Goal: Navigation & Orientation: Find specific page/section

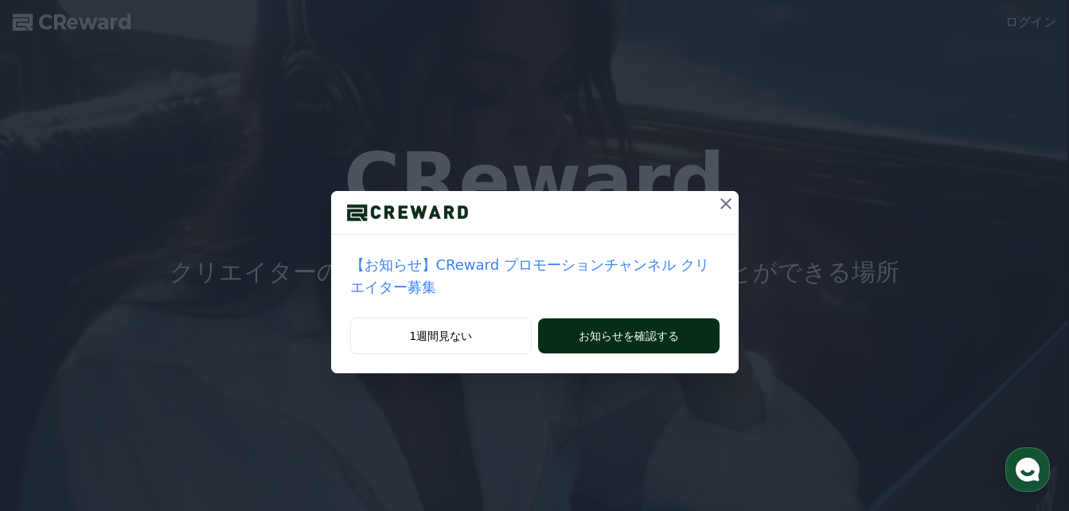
click at [586, 318] on button "お知らせを確認する" at bounding box center [628, 335] width 181 height 35
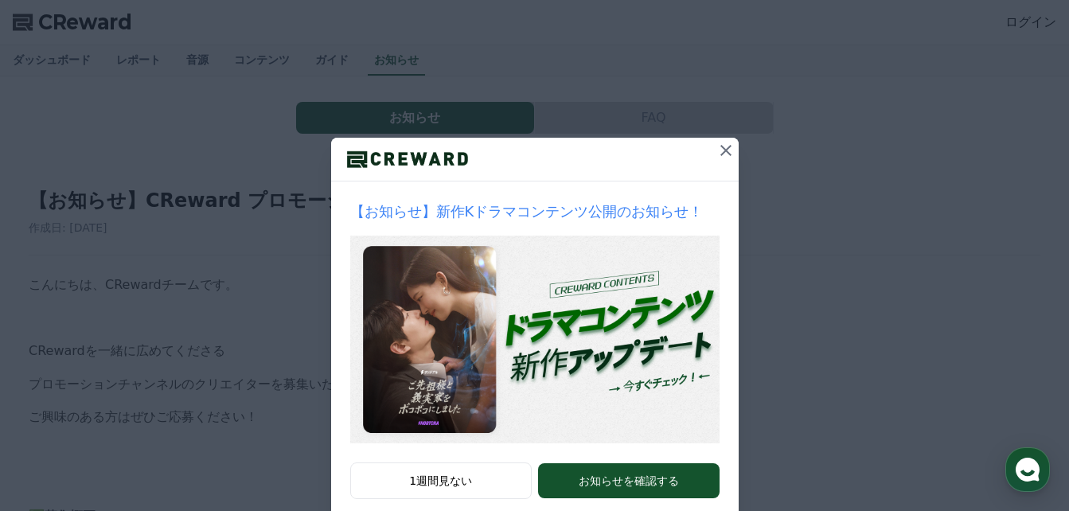
scroll to position [86, 0]
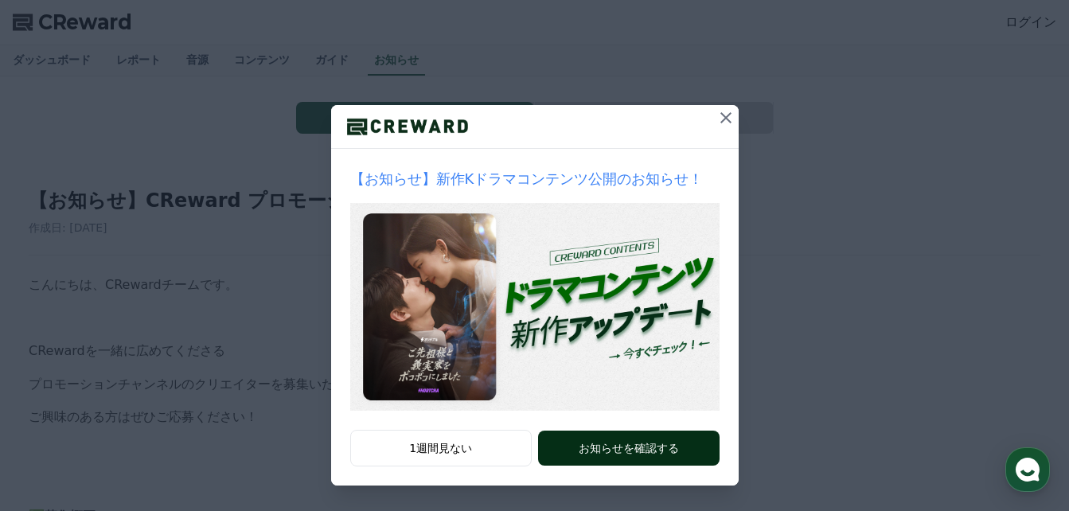
click at [610, 451] on button "お知らせを確認する" at bounding box center [628, 448] width 181 height 35
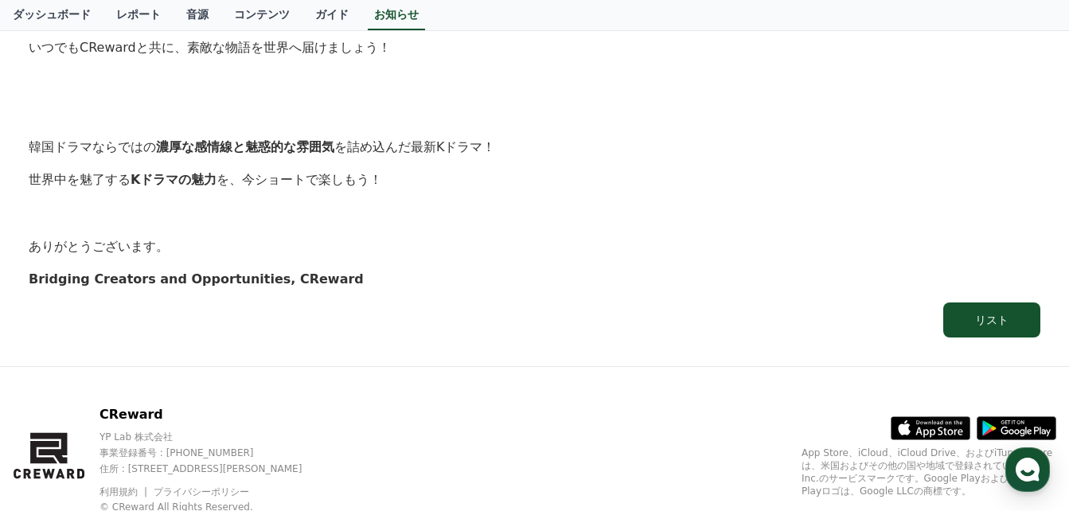
scroll to position [1662, 0]
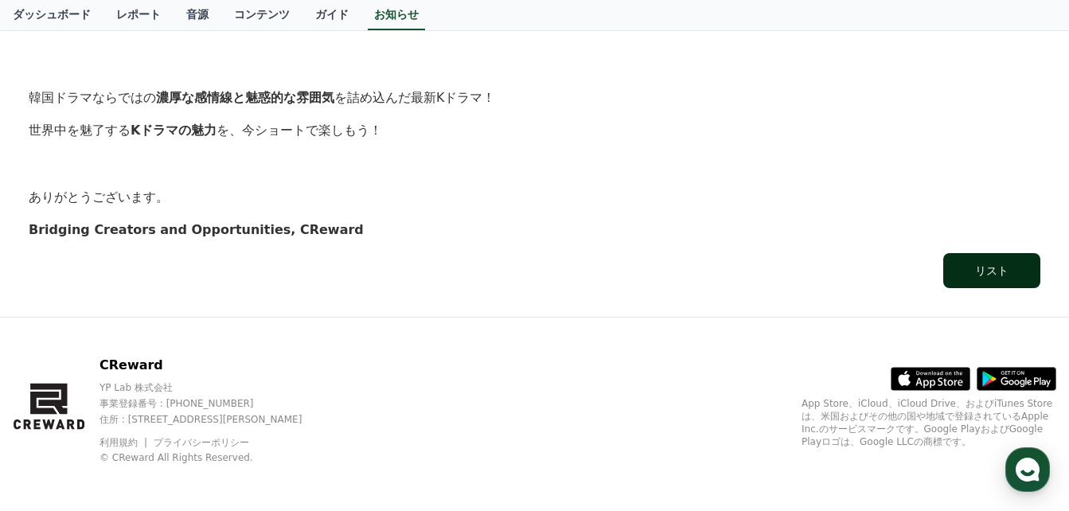
click at [997, 272] on div "リスト" at bounding box center [991, 271] width 33 height 16
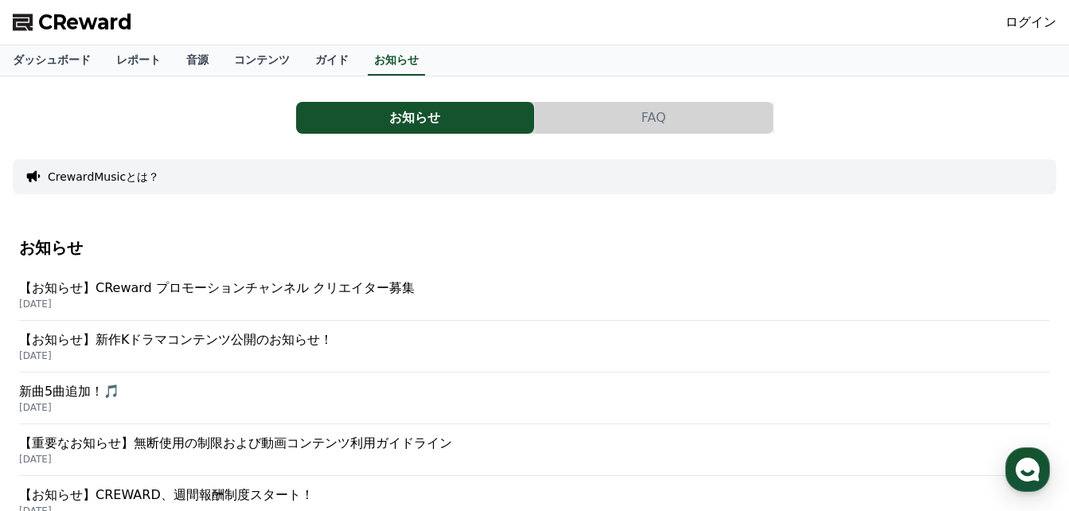
click at [298, 290] on p "【お知らせ】CReward プロモーションチャンネル クリエイター募集" at bounding box center [534, 288] width 1031 height 19
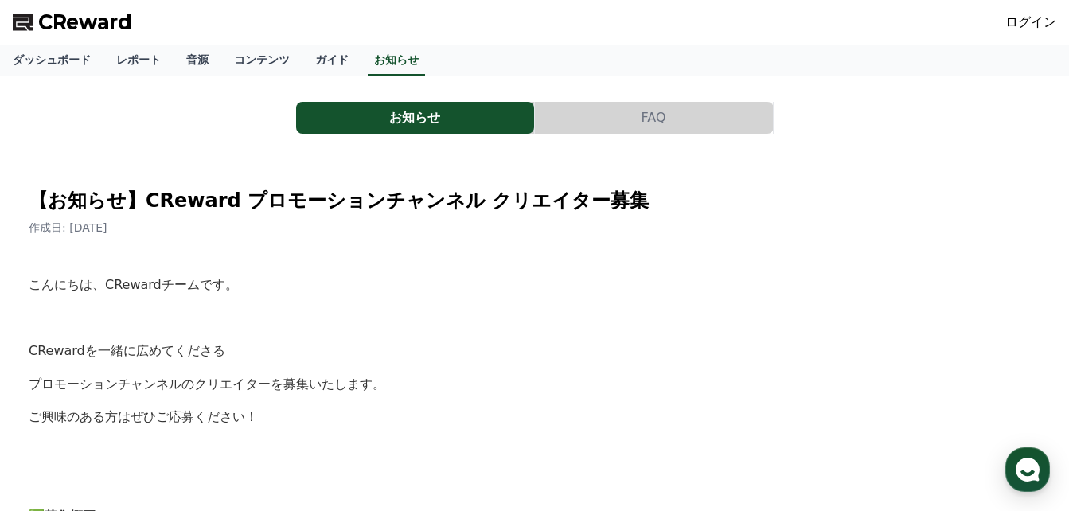
click at [1030, 15] on link "ログイン" at bounding box center [1031, 22] width 51 height 19
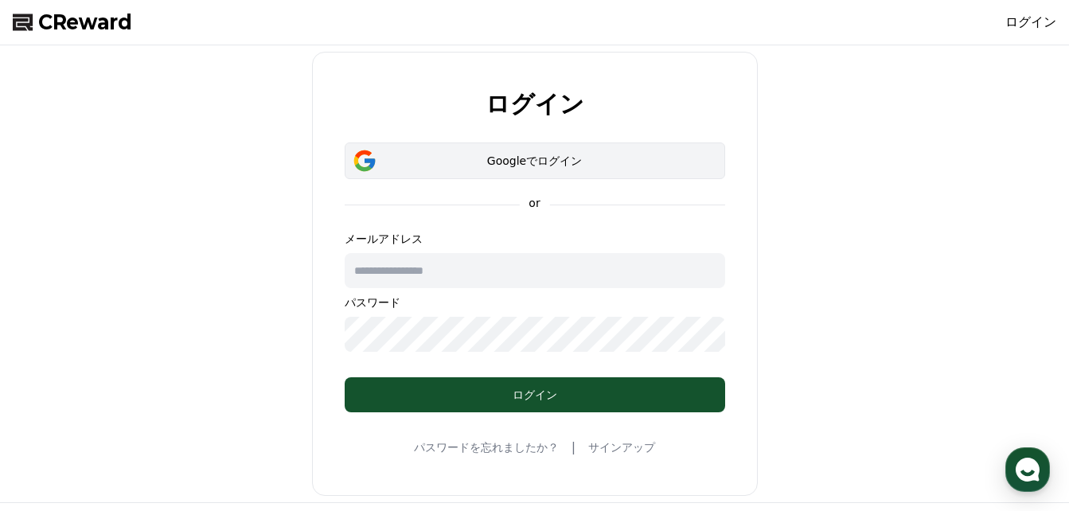
click at [510, 166] on div "Googleでログイン" at bounding box center [535, 161] width 334 height 16
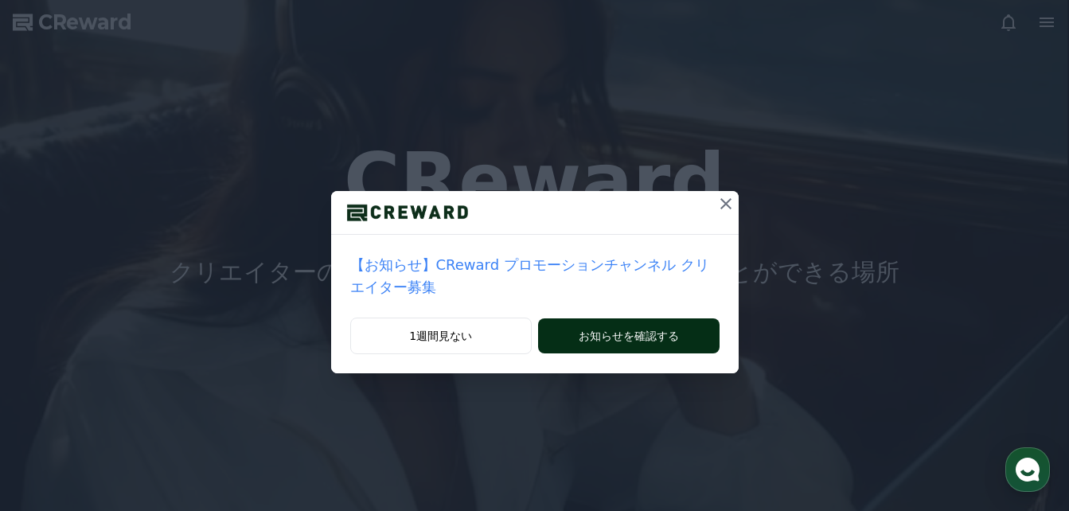
click at [611, 320] on button "お知らせを確認する" at bounding box center [628, 335] width 181 height 35
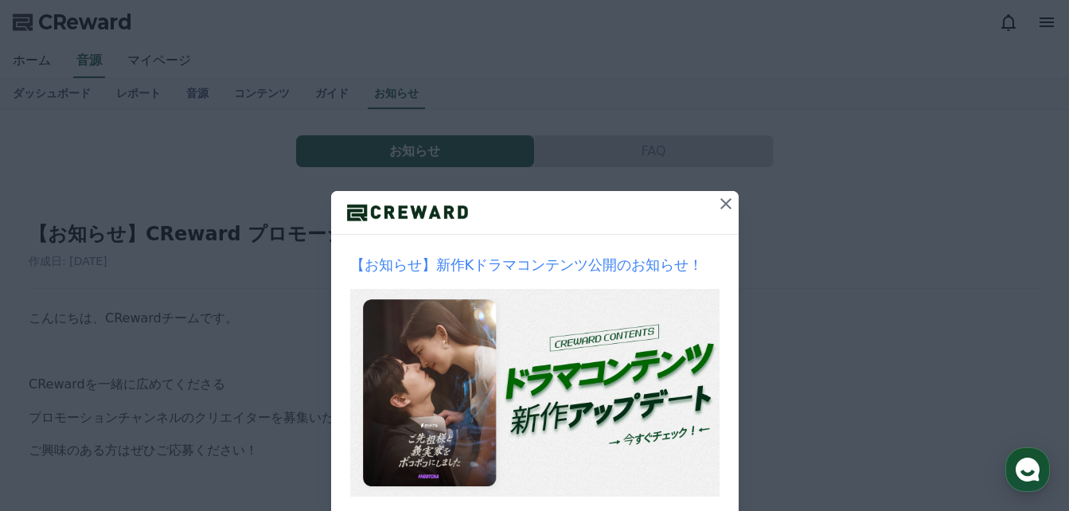
click at [721, 206] on icon at bounding box center [726, 203] width 11 height 11
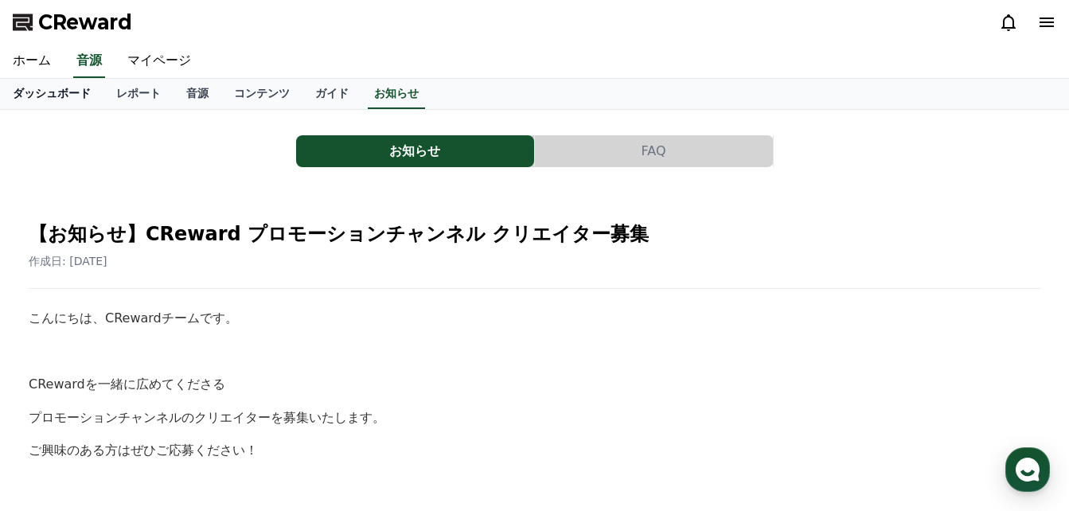
click at [40, 95] on link "ダッシュボード" at bounding box center [52, 94] width 104 height 30
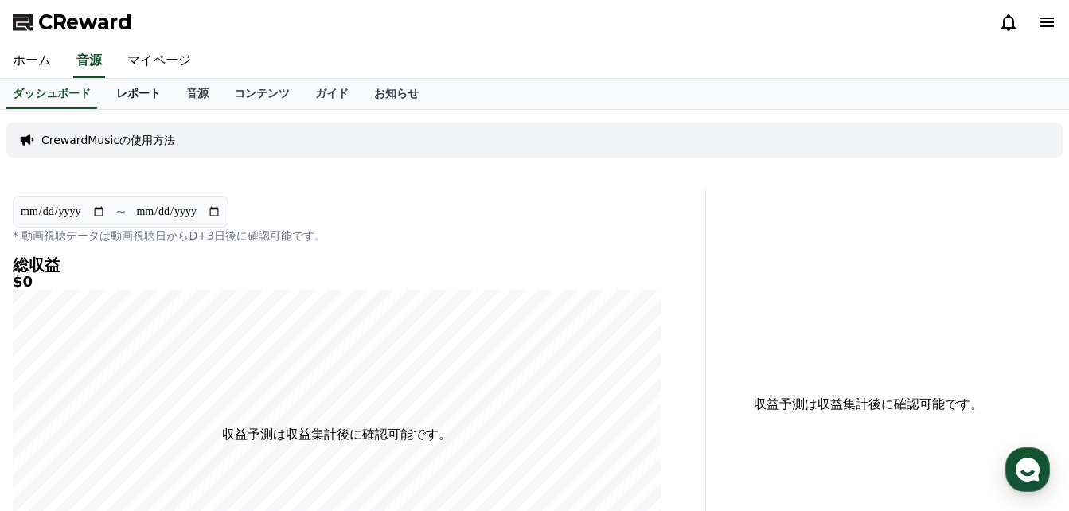
click at [104, 94] on link "レポート" at bounding box center [139, 94] width 70 height 30
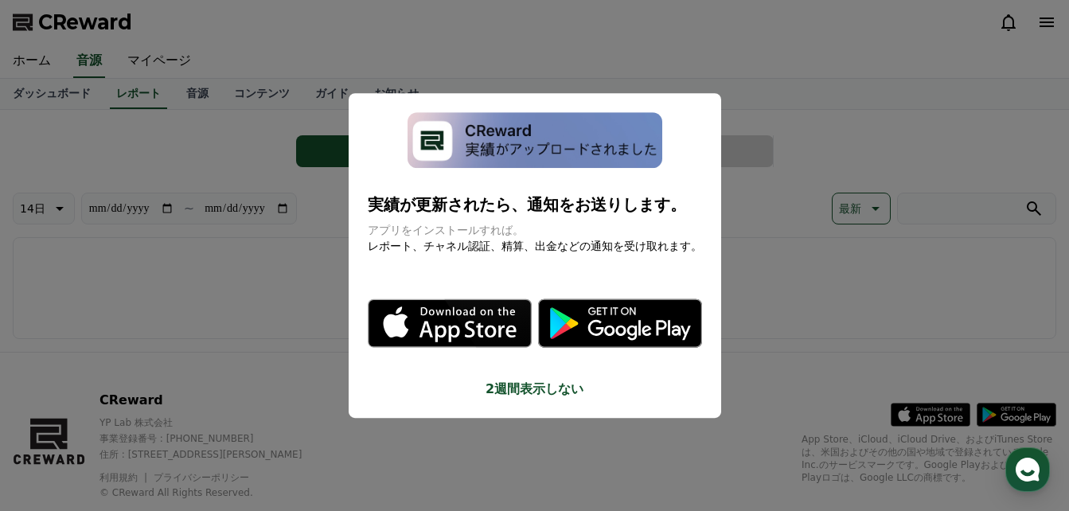
click at [528, 388] on button "2週間表示しない" at bounding box center [535, 389] width 334 height 19
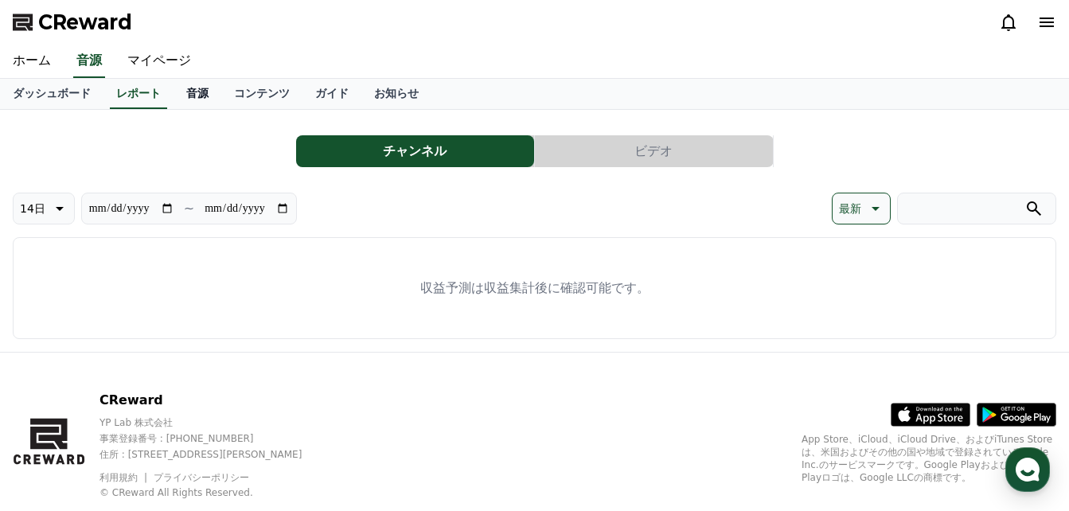
click at [174, 93] on link "音源" at bounding box center [198, 94] width 48 height 30
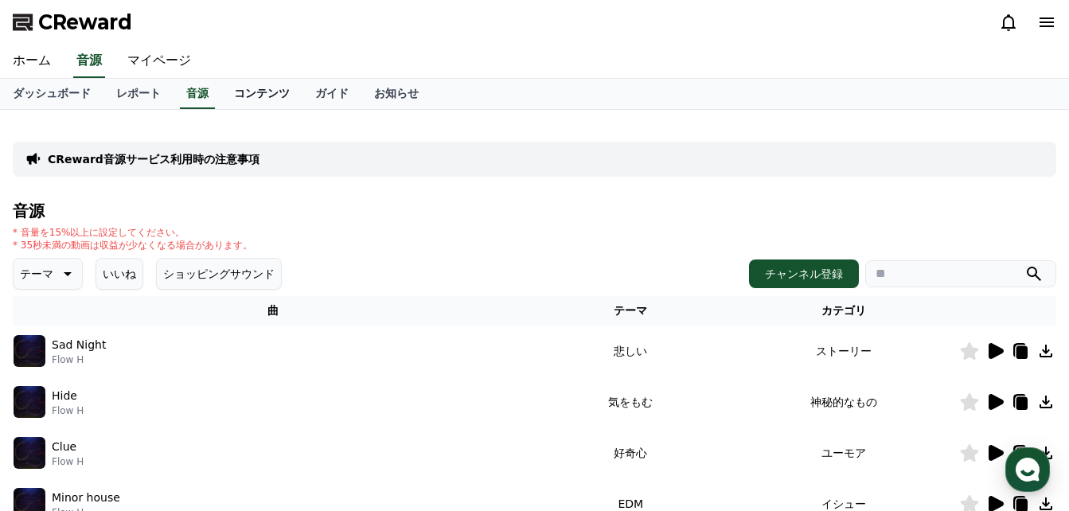
click at [230, 96] on link "コンテンツ" at bounding box center [261, 94] width 81 height 30
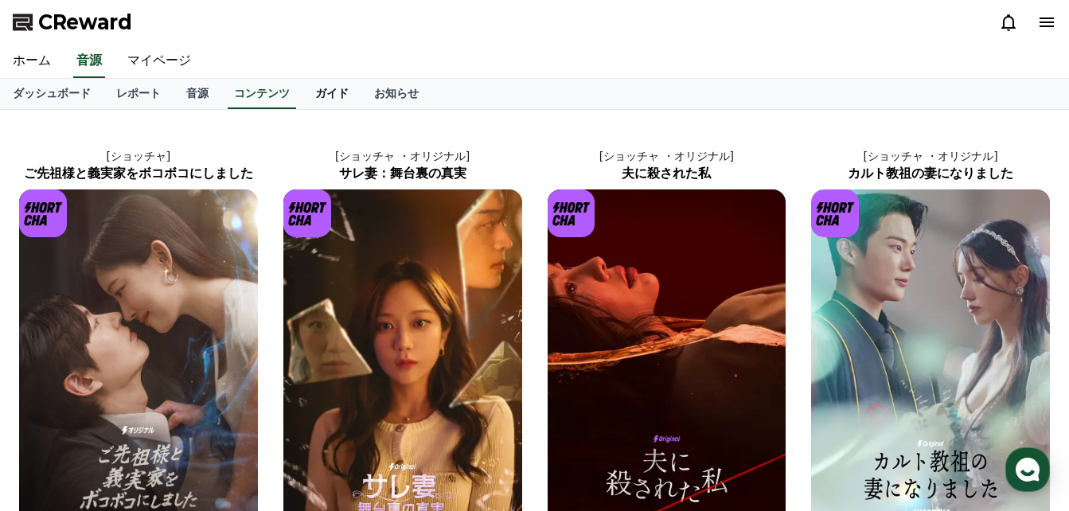
click at [303, 100] on link "ガイド" at bounding box center [332, 94] width 59 height 30
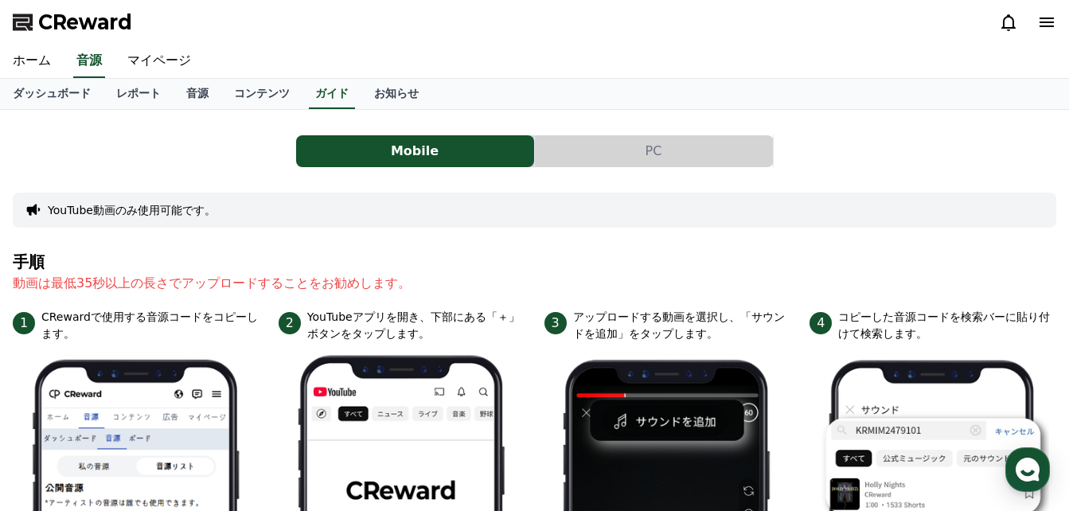
click at [655, 156] on button "PC" at bounding box center [654, 151] width 238 height 32
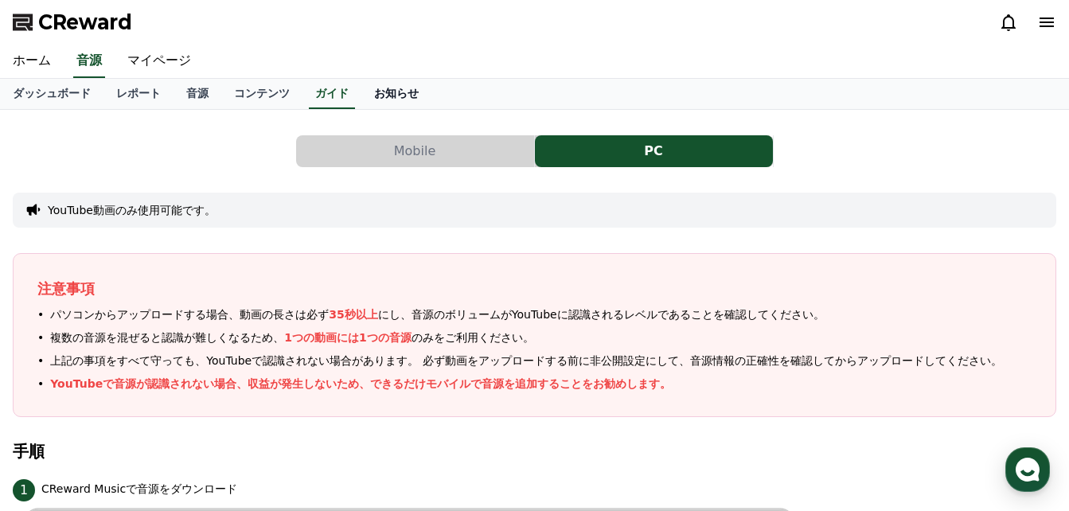
click at [361, 99] on link "お知らせ" at bounding box center [396, 94] width 70 height 30
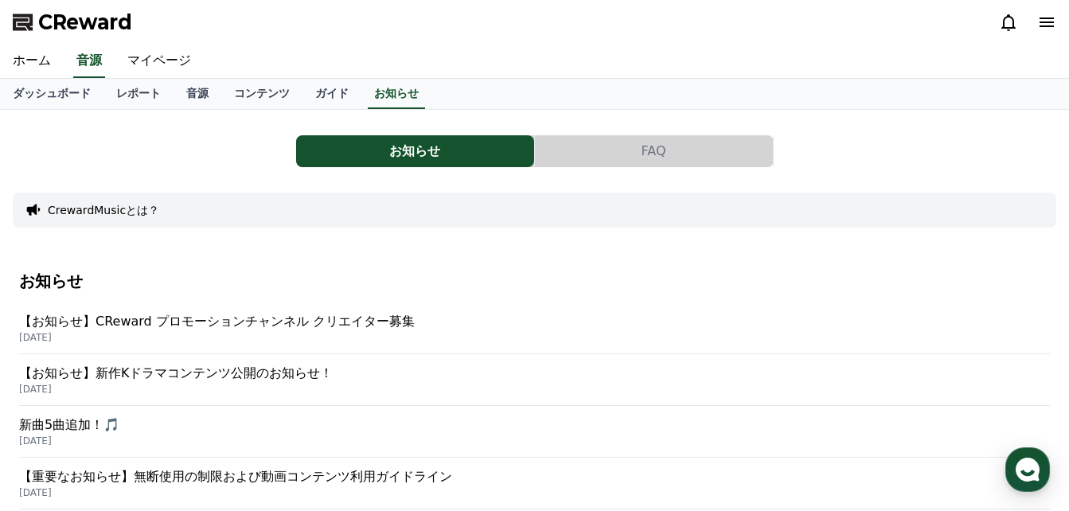
click at [1049, 26] on icon at bounding box center [1047, 23] width 14 height 10
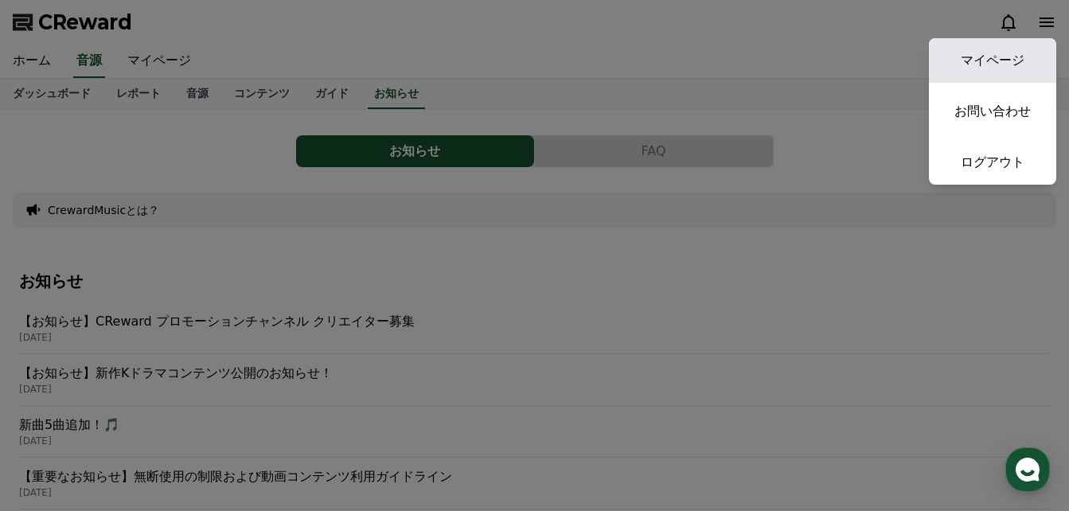
click at [1003, 57] on link "マイページ" at bounding box center [992, 60] width 127 height 45
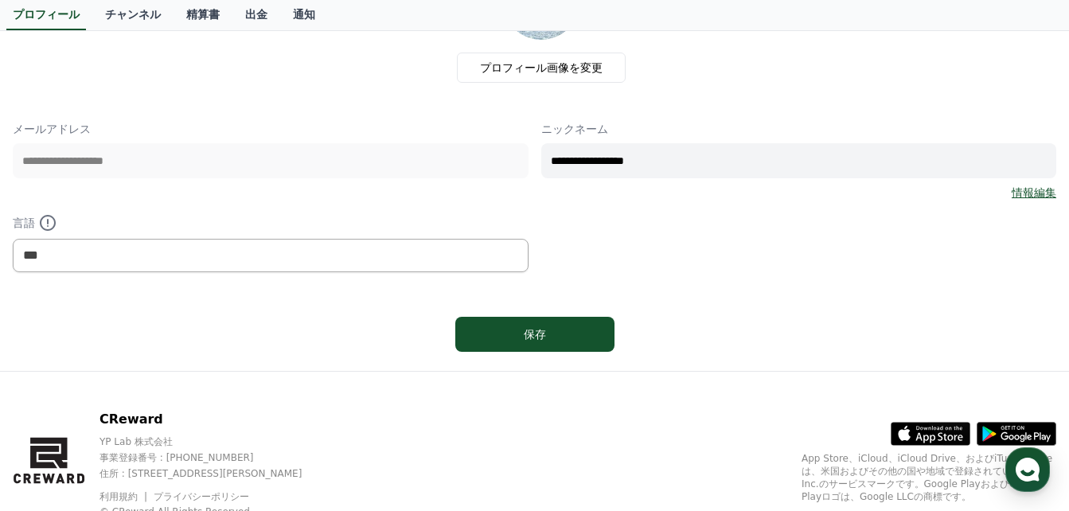
scroll to position [217, 0]
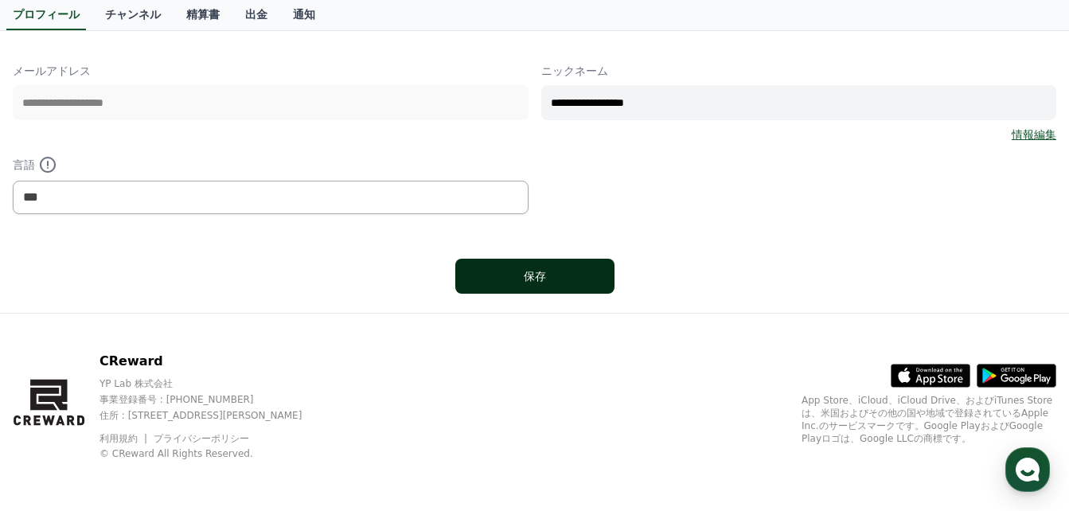
click at [577, 282] on div "保存" at bounding box center [535, 276] width 96 height 16
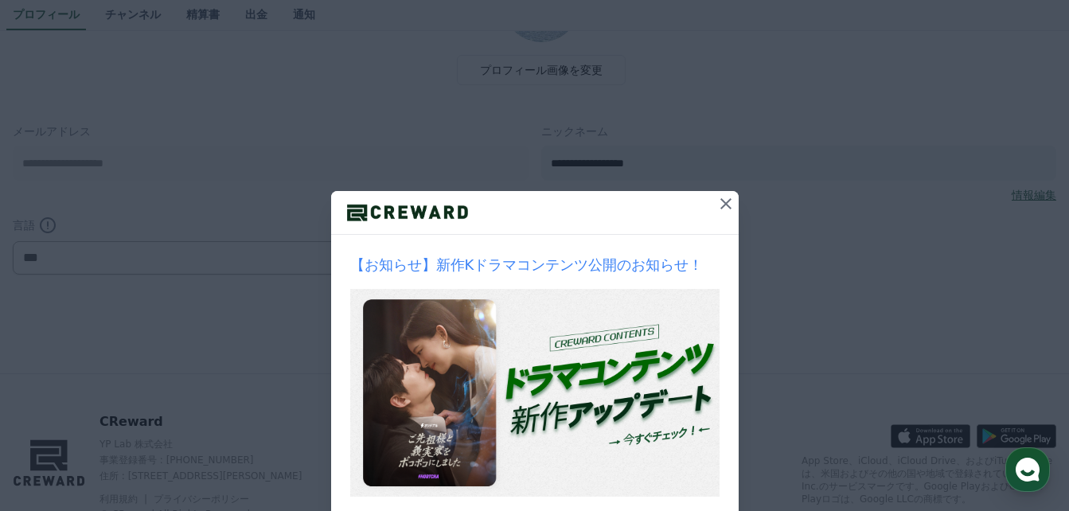
click at [721, 202] on icon at bounding box center [726, 203] width 11 height 11
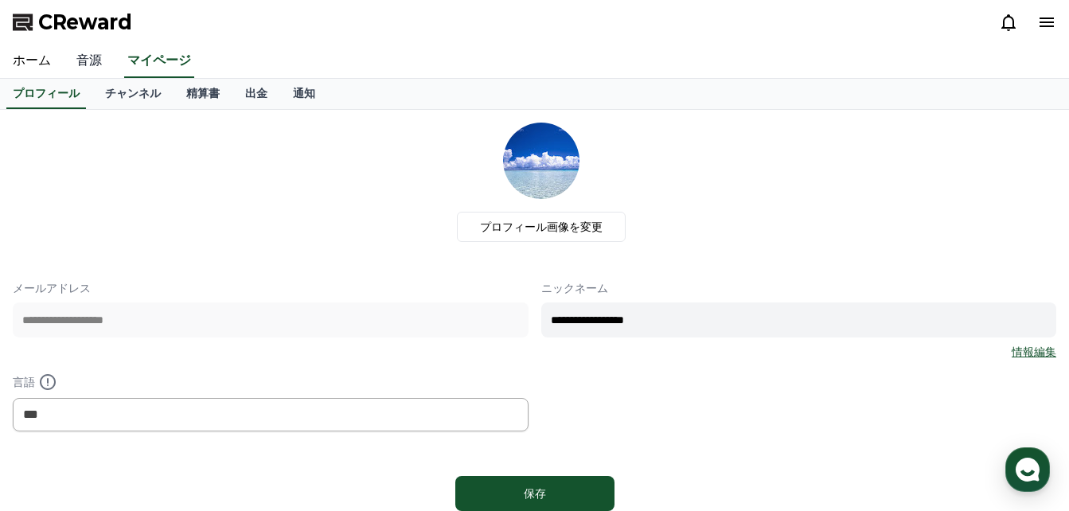
click at [73, 58] on link "音源" at bounding box center [89, 61] width 51 height 33
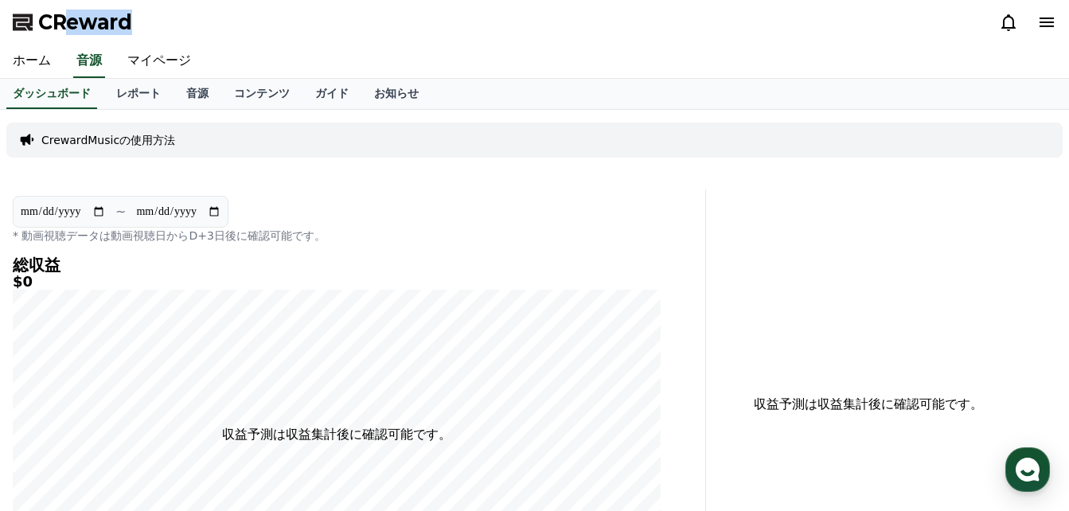
drag, startPoint x: 139, startPoint y: 21, endPoint x: 60, endPoint y: 22, distance: 79.6
click at [60, 22] on div "CReward" at bounding box center [534, 22] width 1069 height 45
click at [156, 15] on div "CReward" at bounding box center [534, 22] width 1069 height 45
drag, startPoint x: 156, startPoint y: 15, endPoint x: 131, endPoint y: 21, distance: 25.3
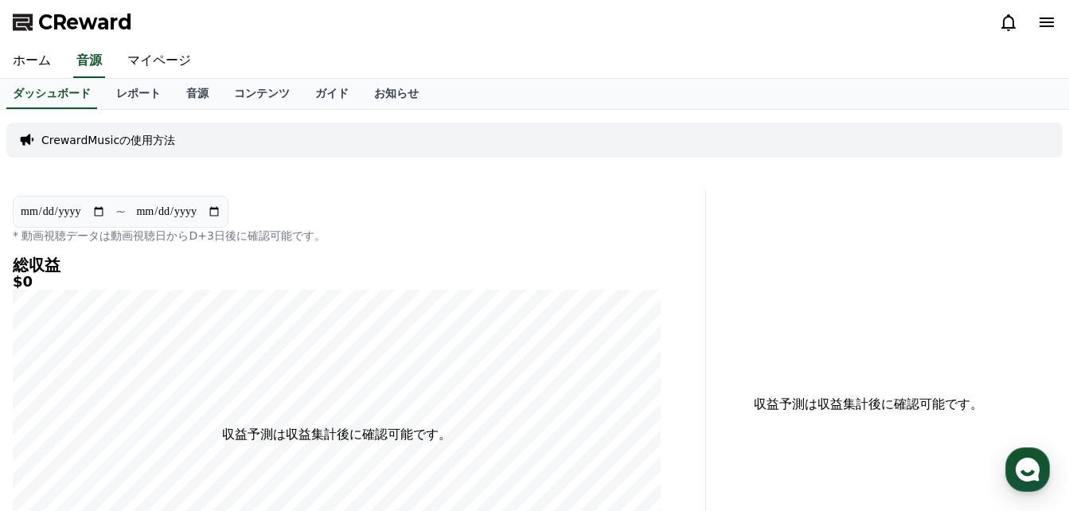
click at [131, 21] on div "CReward" at bounding box center [534, 22] width 1069 height 45
drag, startPoint x: 131, startPoint y: 21, endPoint x: 83, endPoint y: 22, distance: 48.6
click at [83, 22] on div "CReward" at bounding box center [534, 22] width 1069 height 45
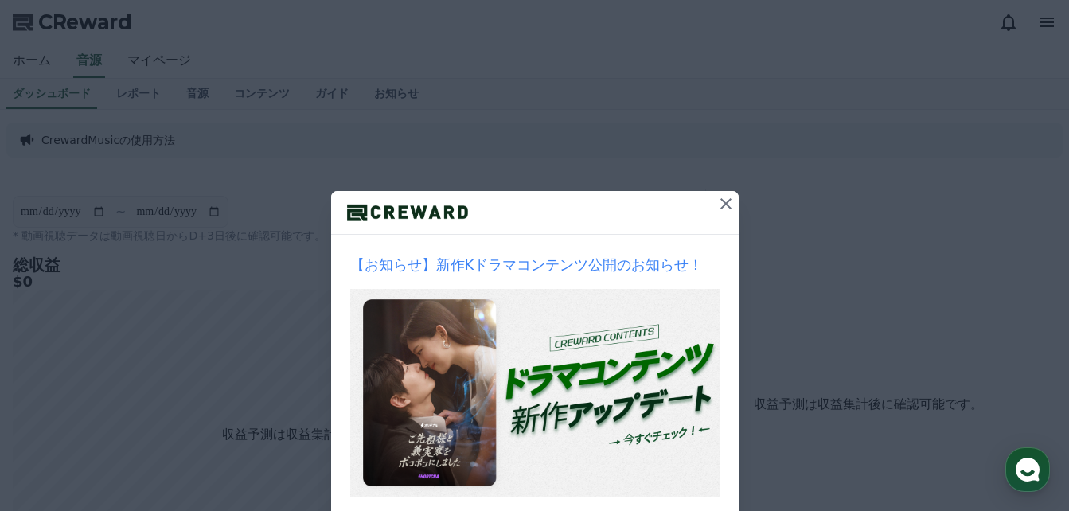
click at [722, 204] on icon at bounding box center [726, 203] width 19 height 19
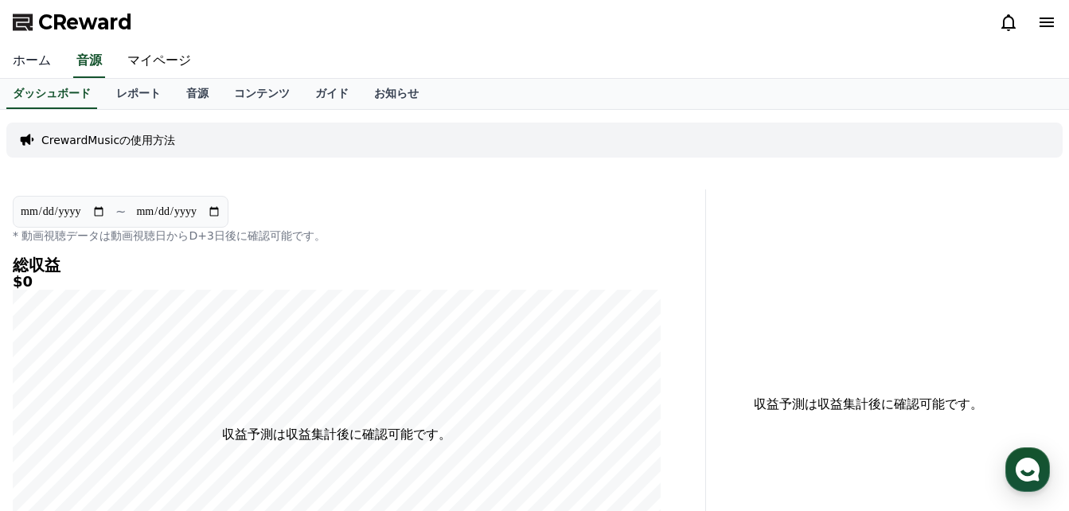
click at [27, 63] on link "ホーム" at bounding box center [32, 61] width 64 height 33
